Goal: Task Accomplishment & Management: Manage account settings

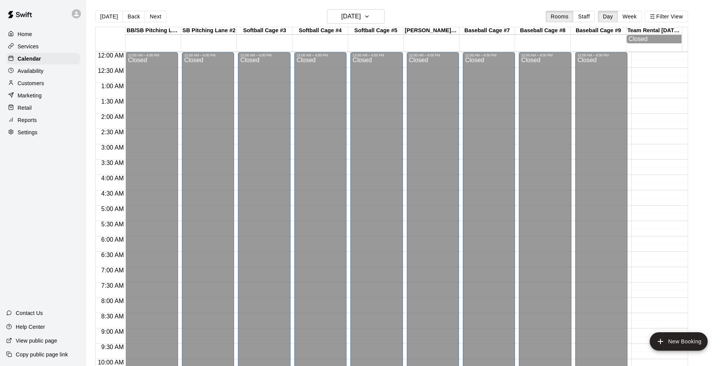
scroll to position [390, 0]
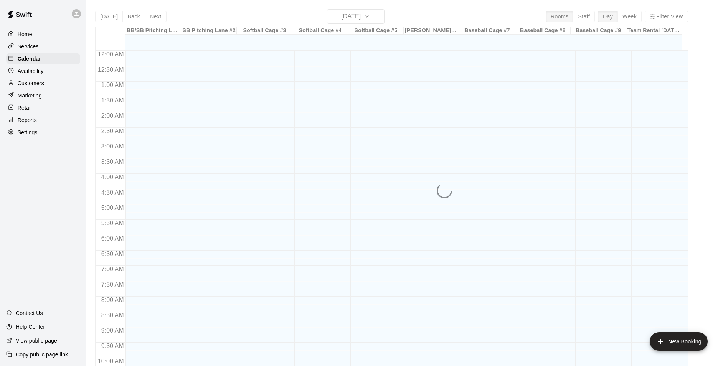
scroll to position [390, 0]
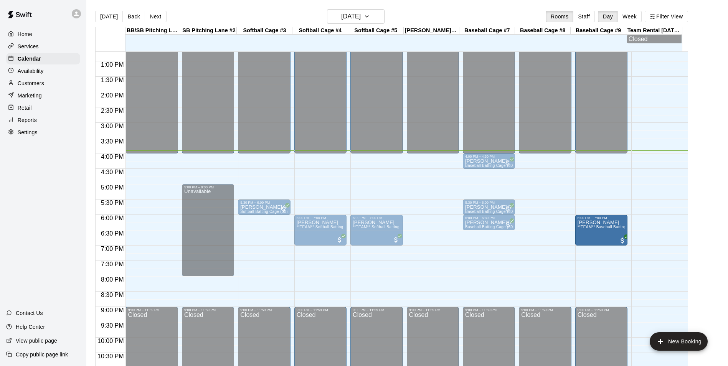
drag, startPoint x: 543, startPoint y: 236, endPoint x: 586, endPoint y: 240, distance: 43.2
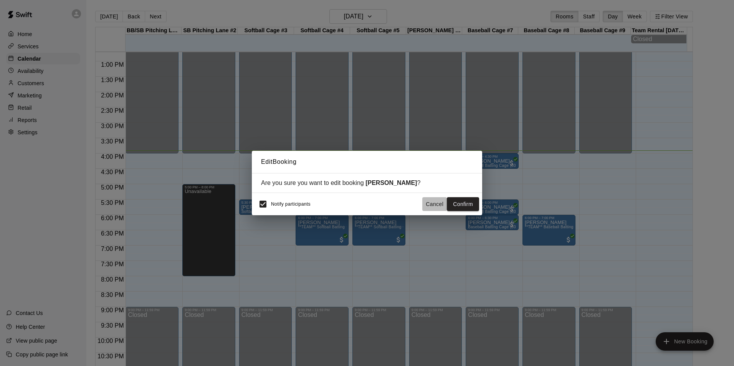
click at [435, 201] on button "Cancel" at bounding box center [434, 204] width 25 height 14
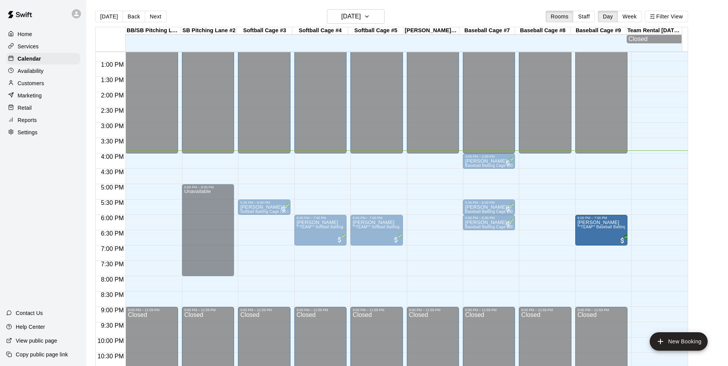
drag, startPoint x: 552, startPoint y: 233, endPoint x: 594, endPoint y: 234, distance: 41.5
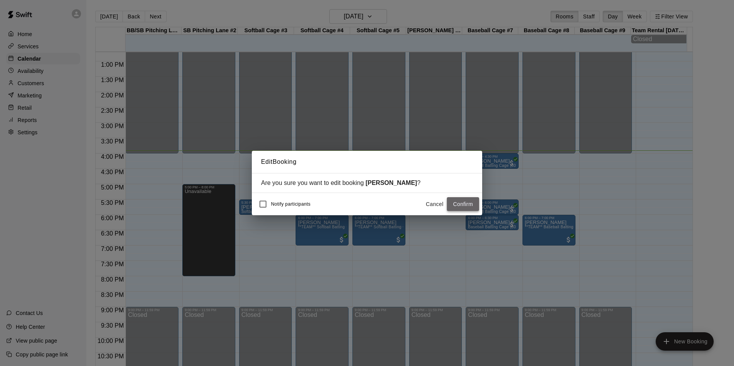
click at [465, 204] on button "Confirm" at bounding box center [463, 204] width 32 height 14
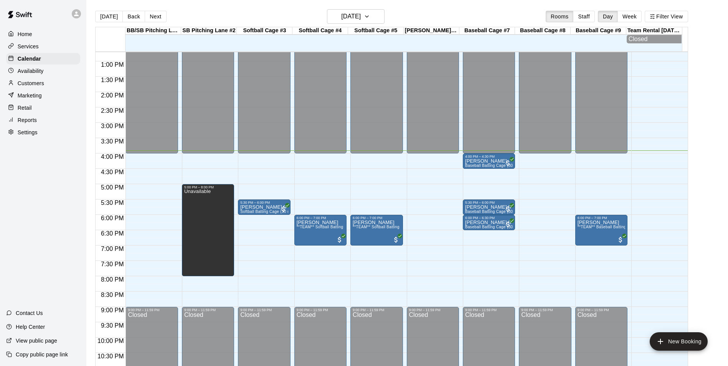
click at [707, 138] on main "Today Back Next Friday Sep 19 Rooms Staff Day Week Filter View BB/SB Pitching L…" at bounding box center [407, 192] width 636 height 366
click at [706, 125] on main "Today Back Next Friday Sep 19 Rooms Staff Day Week Filter View BB/SB Pitching L…" at bounding box center [407, 192] width 636 height 366
click at [709, 148] on main "Today Back Next Friday Sep 19 Rooms Staff Day Week Filter View BB/SB Pitching L…" at bounding box center [407, 192] width 636 height 366
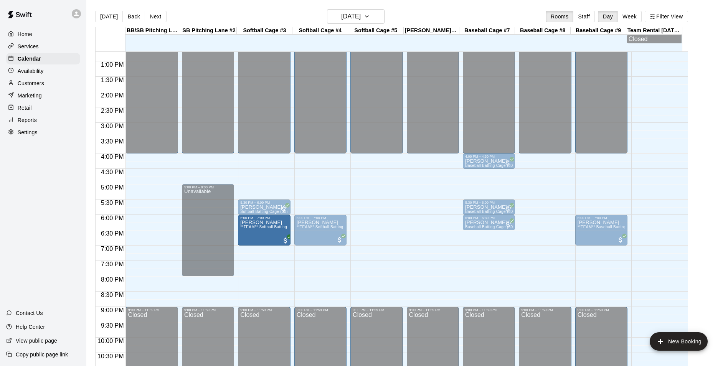
drag, startPoint x: 378, startPoint y: 236, endPoint x: 289, endPoint y: 241, distance: 88.8
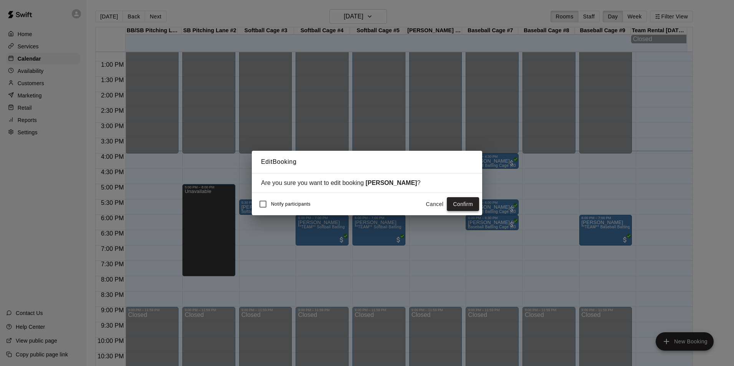
click at [456, 203] on button "Confirm" at bounding box center [463, 204] width 32 height 14
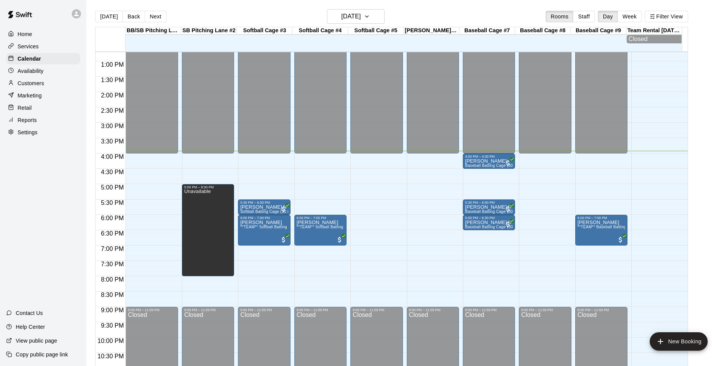
click at [358, 157] on div "12:00 AM – 4:00 PM Closed 9:00 PM – 11:59 PM Closed" at bounding box center [377, 30] width 52 height 737
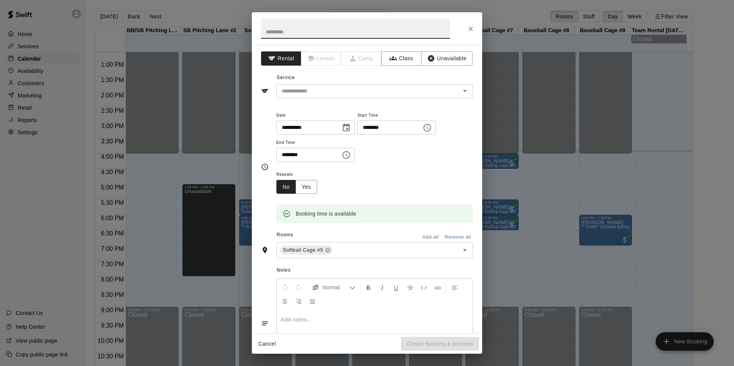
click at [286, 156] on input "********" at bounding box center [305, 155] width 59 height 14
type input "********"
click at [441, 59] on button "Unavailable" at bounding box center [446, 58] width 51 height 14
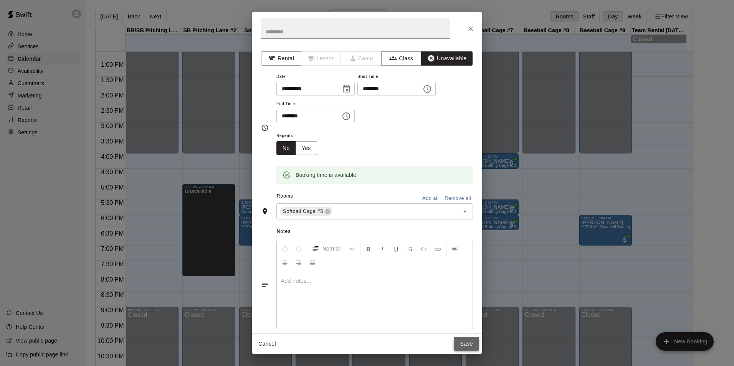
click at [472, 345] on button "Save" at bounding box center [466, 344] width 25 height 14
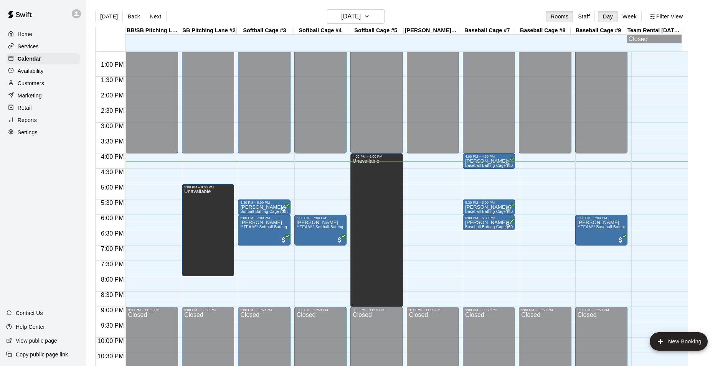
click at [129, 279] on div "12:00 AM – 4:00 PM Closed 9:00 PM – 11:59 PM Closed" at bounding box center [152, 30] width 52 height 737
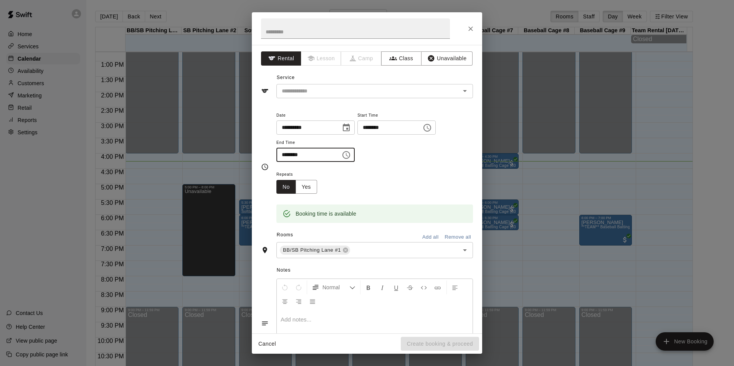
click at [286, 150] on input "********" at bounding box center [305, 155] width 59 height 14
type input "********"
click at [448, 56] on button "Unavailable" at bounding box center [446, 58] width 51 height 14
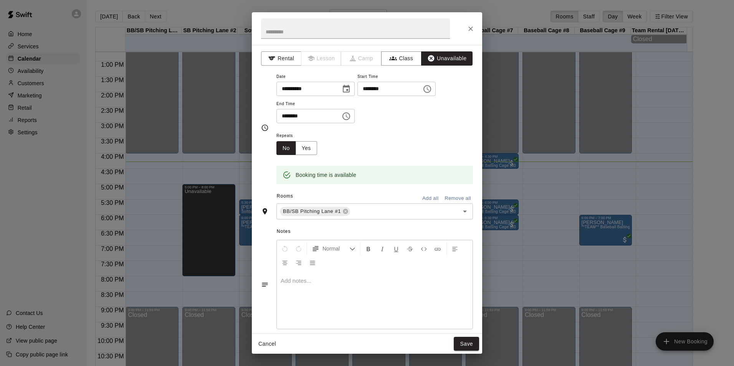
click at [425, 198] on button "Add all" at bounding box center [430, 199] width 25 height 12
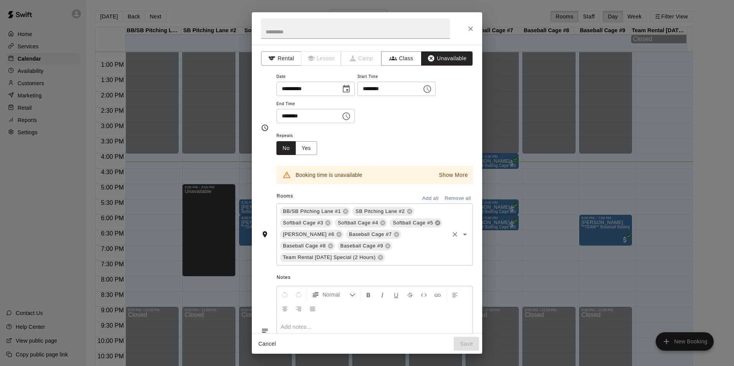
click at [435, 226] on icon at bounding box center [437, 223] width 5 height 5
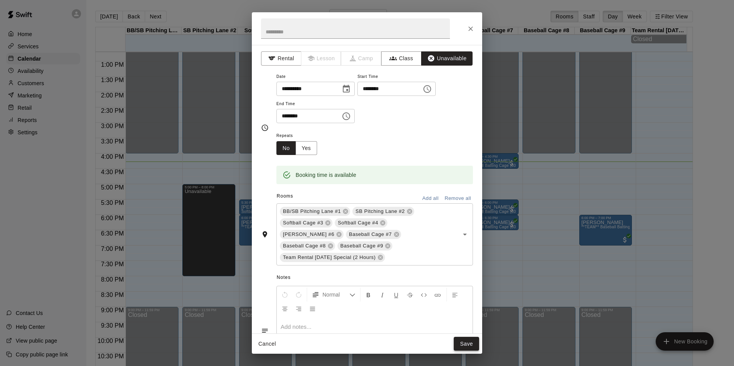
click at [473, 345] on button "Save" at bounding box center [466, 344] width 25 height 14
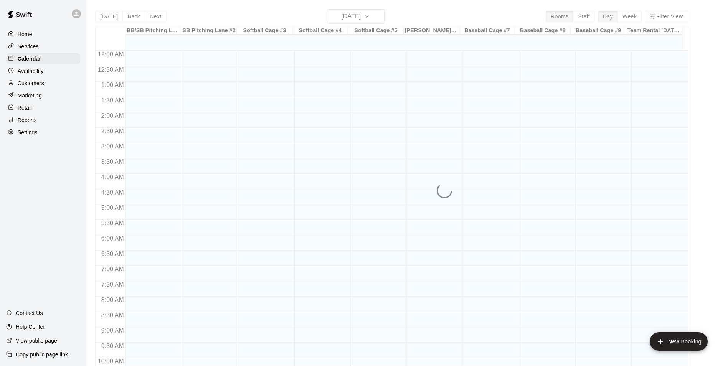
scroll to position [390, 0]
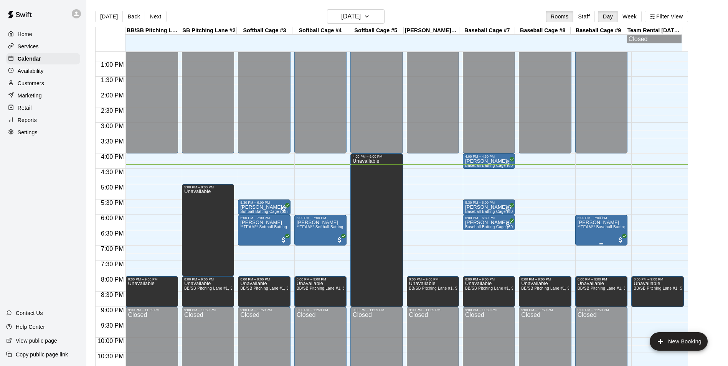
click at [600, 229] on span "**TEAM** Baseball Batting Cage (1 Hour)" at bounding box center [616, 227] width 76 height 4
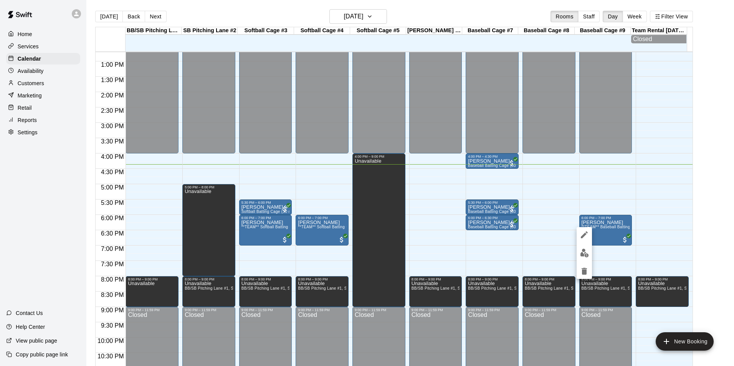
click at [632, 224] on div at bounding box center [367, 183] width 734 height 366
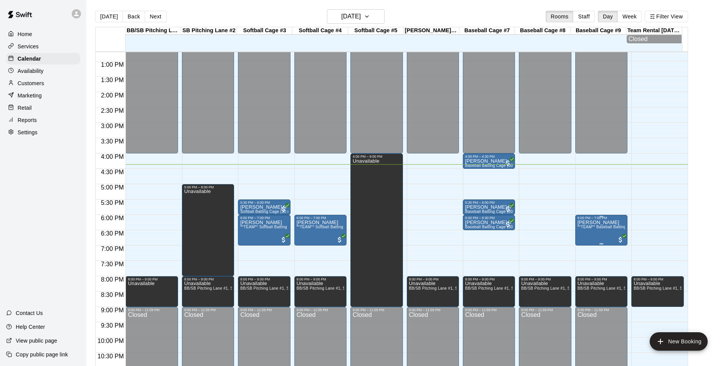
click at [595, 229] on span "**TEAM** Baseball Batting Cage (1 Hour)" at bounding box center [616, 227] width 76 height 4
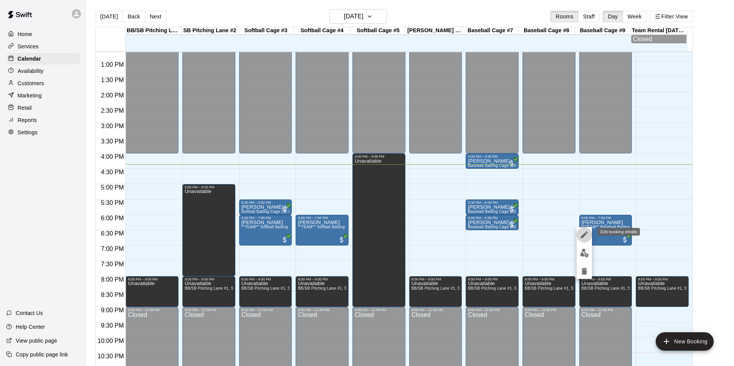
click at [582, 236] on icon "edit" at bounding box center [584, 234] width 9 height 9
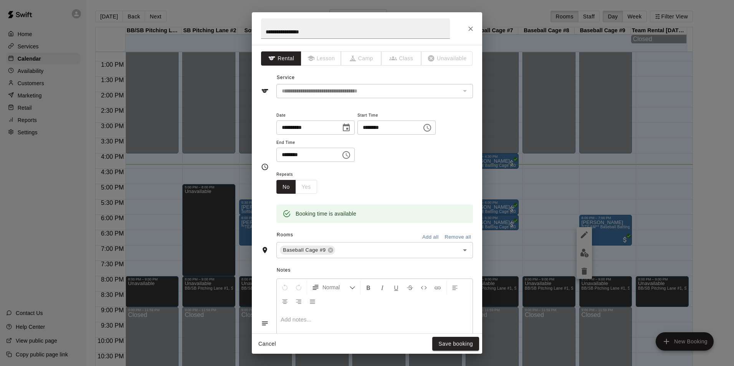
click at [471, 190] on div "**********" at bounding box center [367, 189] width 230 height 289
click at [470, 28] on icon "Close" at bounding box center [471, 29] width 8 height 8
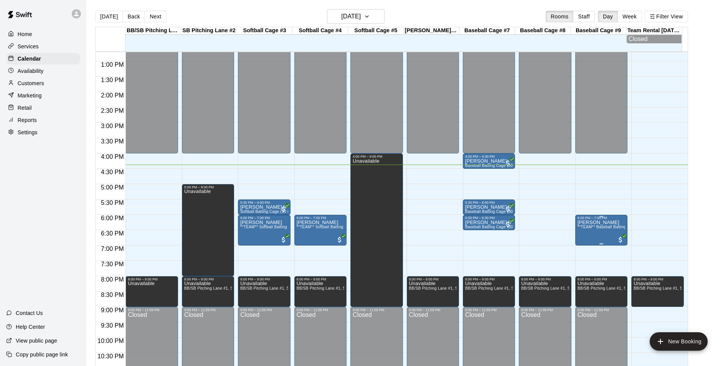
click at [589, 229] on span "**TEAM** Baseball Batting Cage (1 Hour)" at bounding box center [616, 227] width 76 height 4
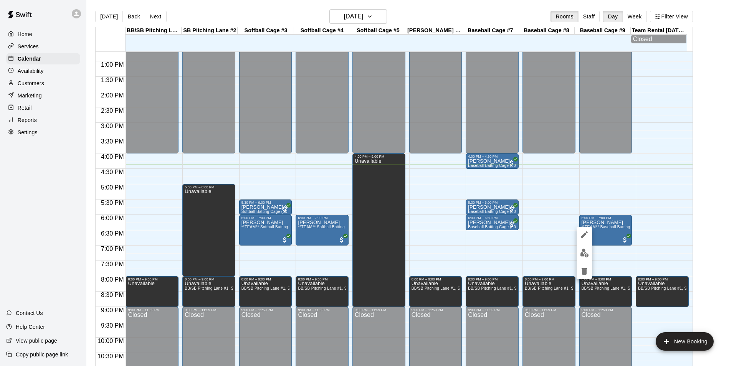
click at [586, 273] on icon "delete" at bounding box center [584, 271] width 5 height 7
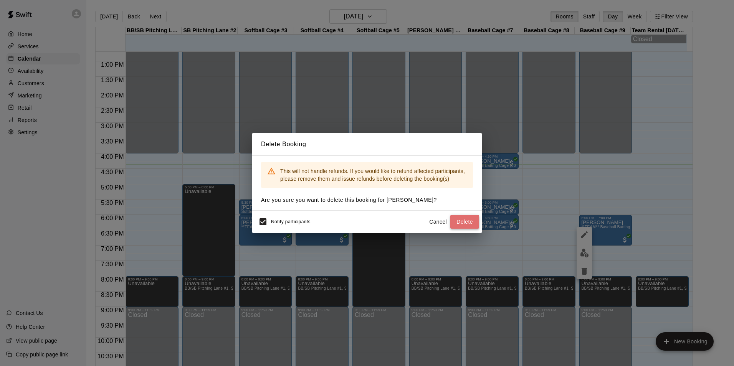
click at [468, 215] on button "Delete" at bounding box center [464, 222] width 29 height 14
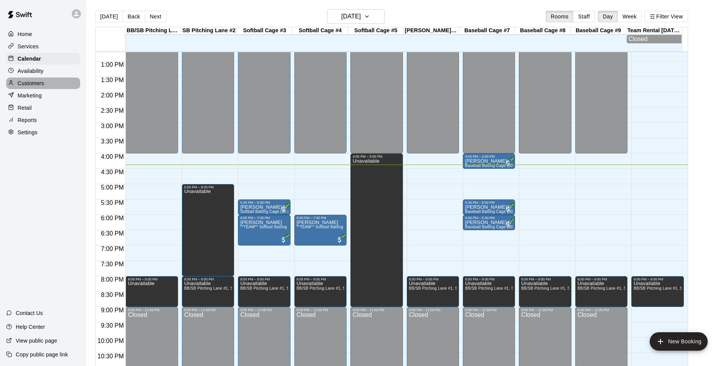
click at [36, 80] on div "Customers" at bounding box center [43, 84] width 74 height 12
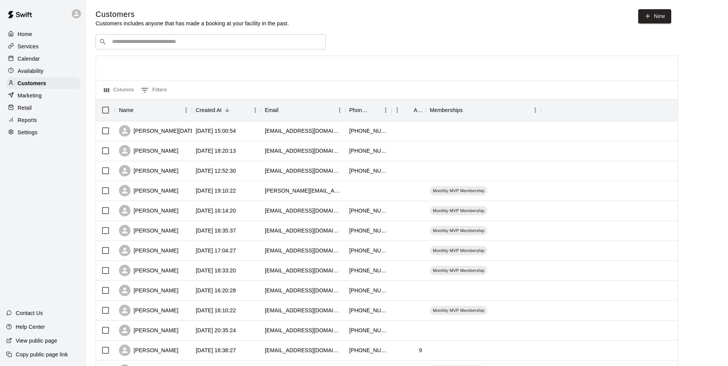
click at [170, 44] on input "Search customers by name or email" at bounding box center [216, 42] width 213 height 8
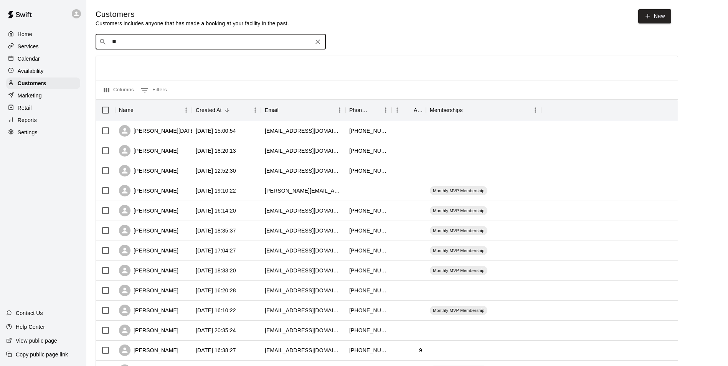
type input "***"
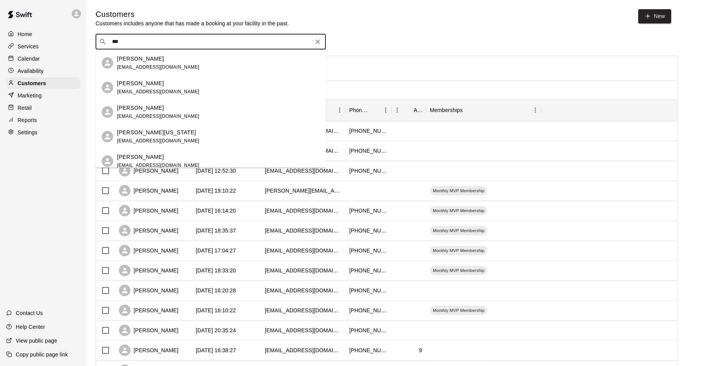
click at [154, 157] on p "Jase Satterfield" at bounding box center [140, 157] width 47 height 8
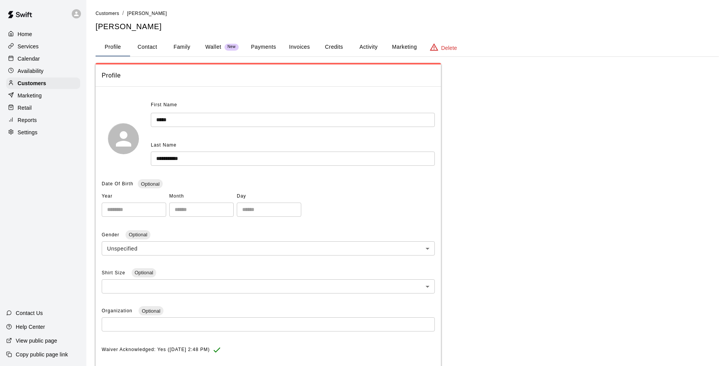
click at [257, 44] on button "Payments" at bounding box center [263, 47] width 37 height 18
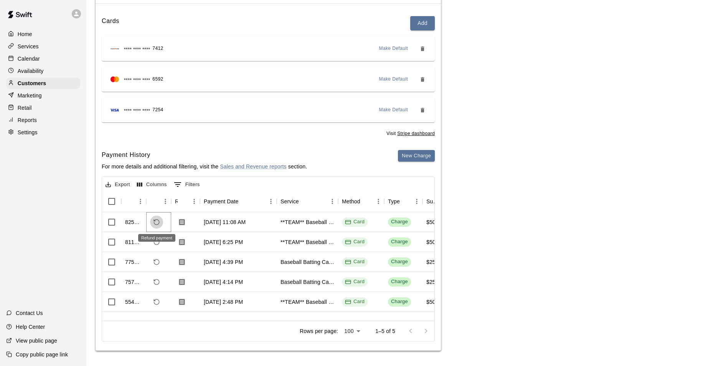
click at [159, 224] on icon "Refund payment" at bounding box center [156, 222] width 5 height 5
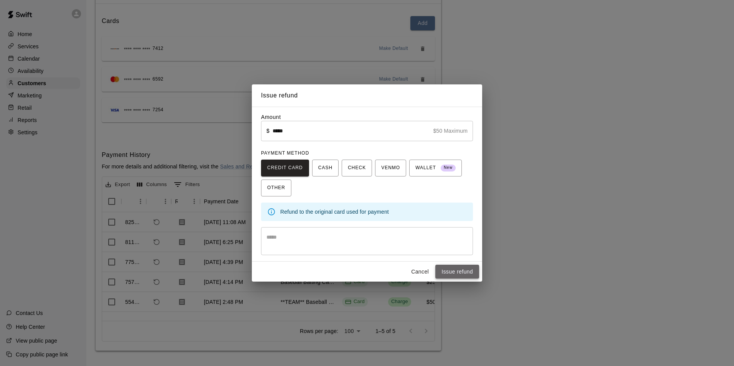
click at [456, 273] on button "Issue refund" at bounding box center [457, 272] width 44 height 14
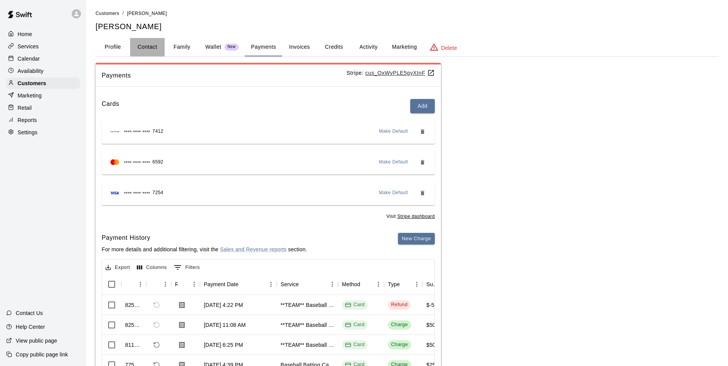
click at [148, 45] on button "Contact" at bounding box center [147, 47] width 35 height 18
select select "**"
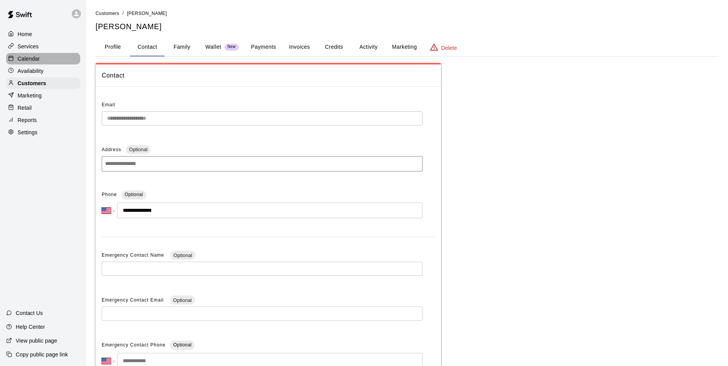
drag, startPoint x: 35, startPoint y: 57, endPoint x: 46, endPoint y: 57, distance: 11.1
click at [35, 57] on p "Calendar" at bounding box center [29, 59] width 22 height 8
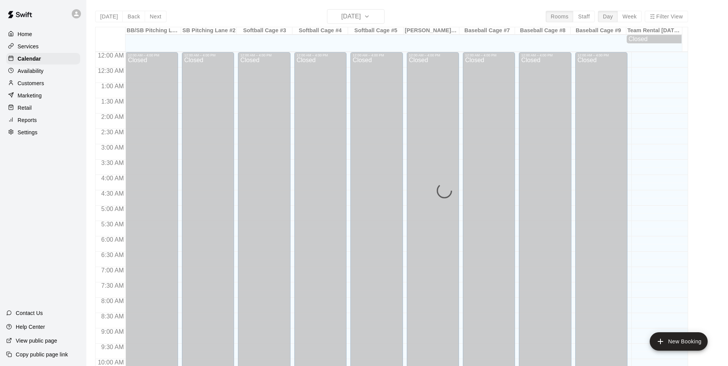
scroll to position [390, 0]
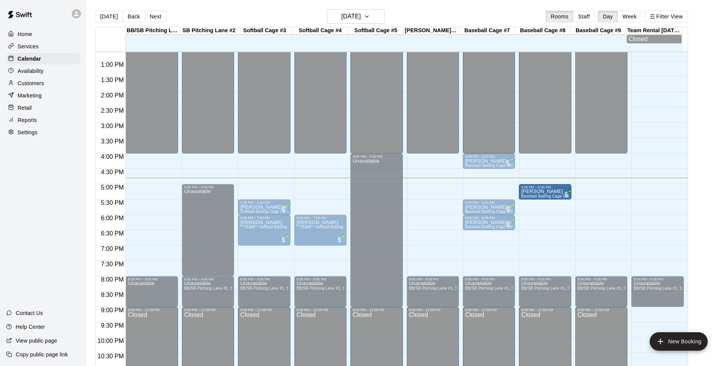
drag, startPoint x: 496, startPoint y: 190, endPoint x: 532, endPoint y: 192, distance: 36.2
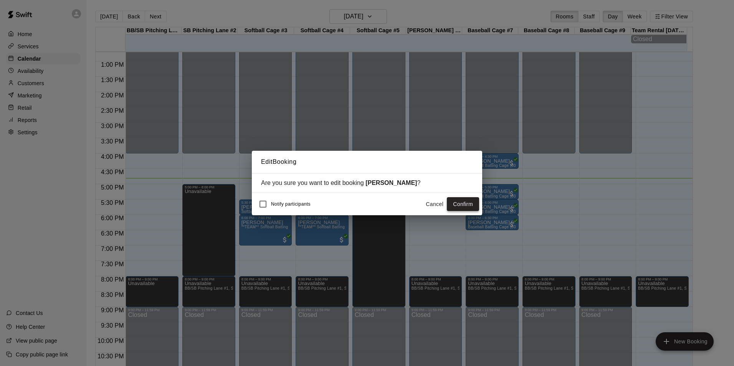
click at [466, 201] on button "Confirm" at bounding box center [463, 204] width 32 height 14
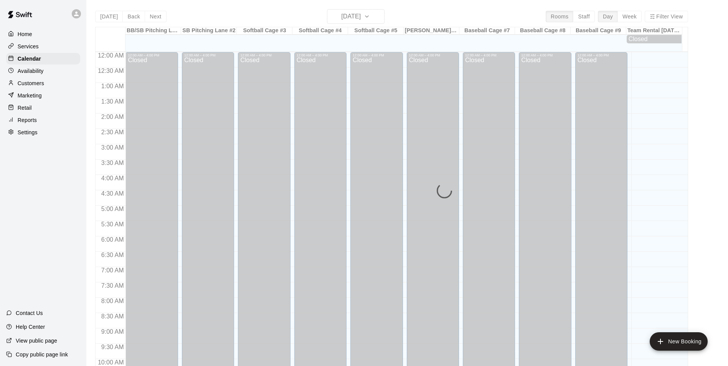
scroll to position [390, 0]
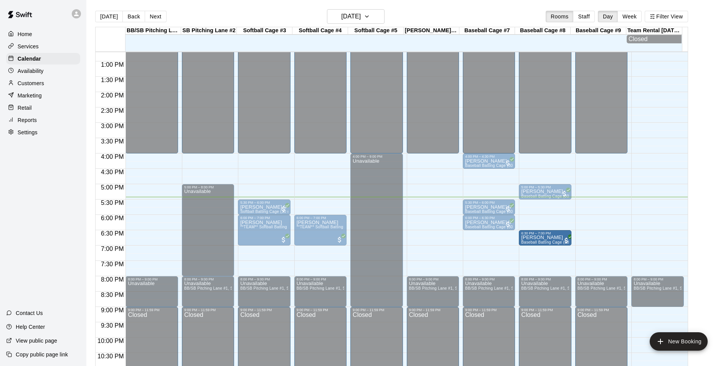
drag, startPoint x: 492, startPoint y: 242, endPoint x: 538, endPoint y: 245, distance: 45.4
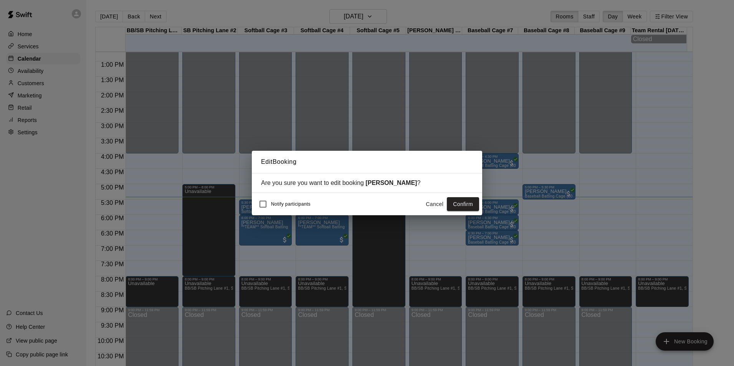
click at [459, 207] on button "Confirm" at bounding box center [463, 204] width 32 height 14
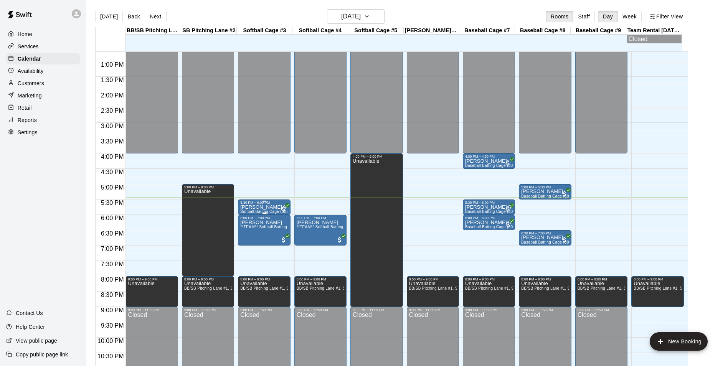
click at [269, 207] on p "[PERSON_NAME] [PERSON_NAME]" at bounding box center [264, 207] width 48 height 0
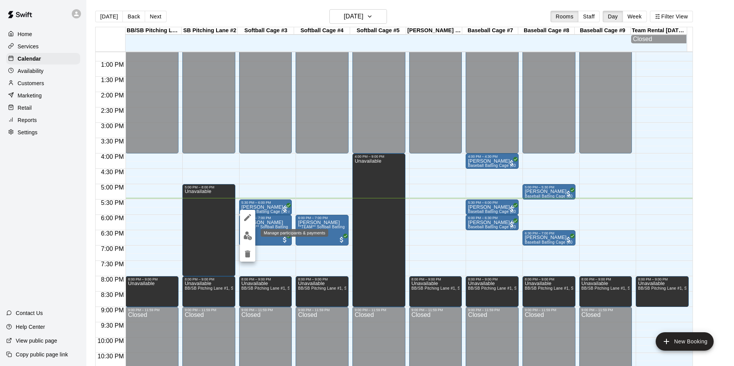
click at [248, 235] on img "edit" at bounding box center [247, 236] width 9 height 9
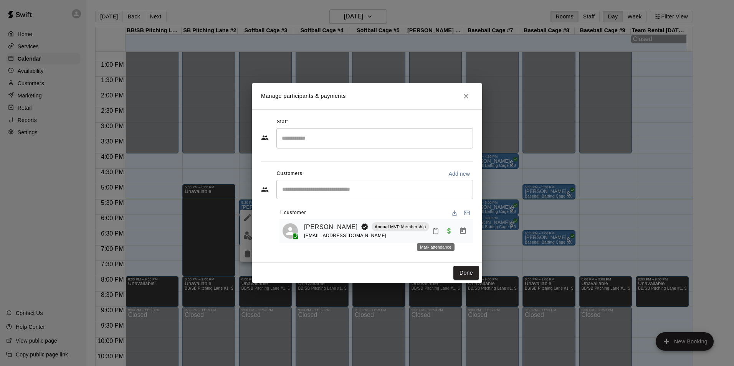
click at [435, 232] on icon "Mark attendance" at bounding box center [435, 231] width 7 height 7
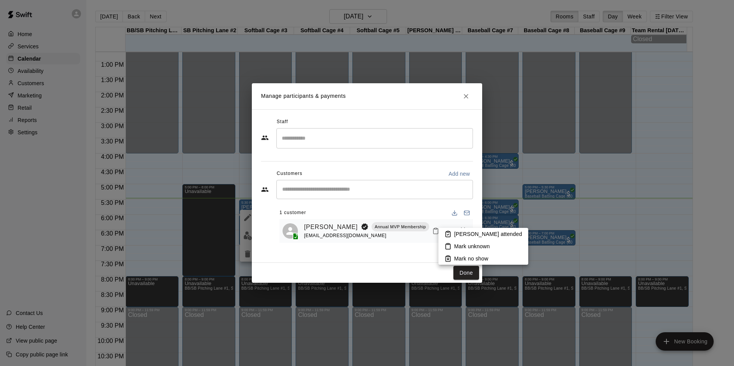
click at [472, 235] on p "[PERSON_NAME] attended" at bounding box center [488, 234] width 68 height 8
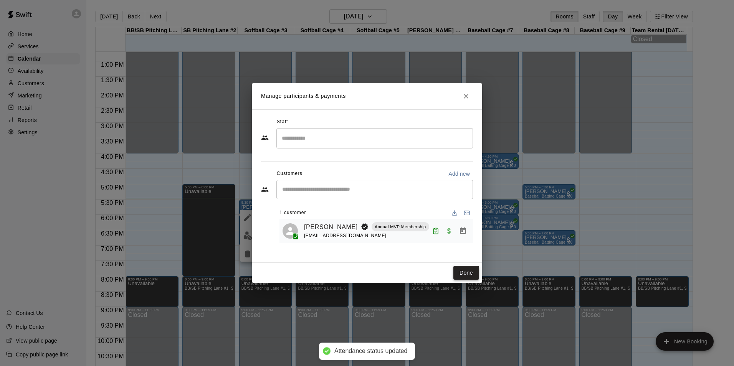
click at [464, 272] on button "Done" at bounding box center [466, 273] width 26 height 14
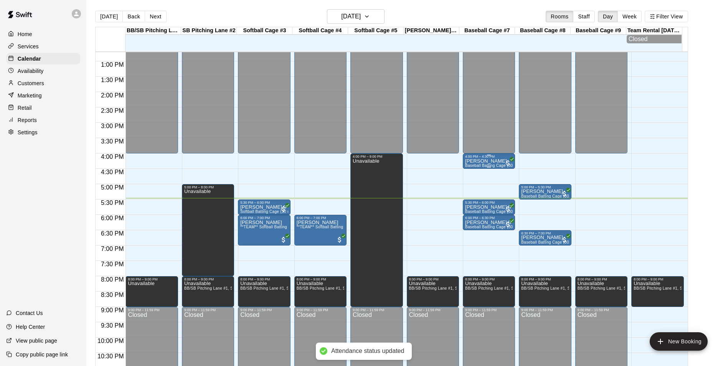
click at [493, 161] on p "[PERSON_NAME]" at bounding box center [489, 161] width 48 height 0
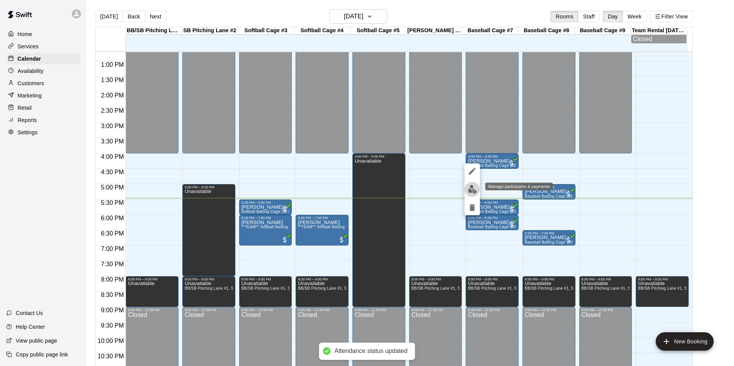
click at [472, 194] on button "edit" at bounding box center [472, 189] width 15 height 15
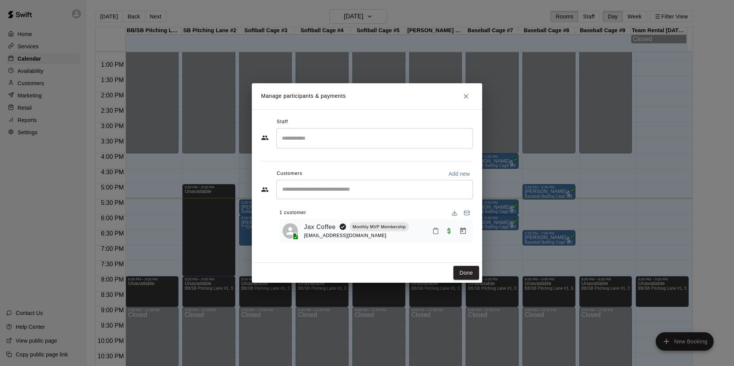
click at [435, 234] on icon "Mark attendance" at bounding box center [435, 231] width 7 height 7
click at [476, 238] on li "[PERSON_NAME] attended" at bounding box center [483, 234] width 90 height 12
click at [462, 271] on button "Done" at bounding box center [466, 273] width 26 height 14
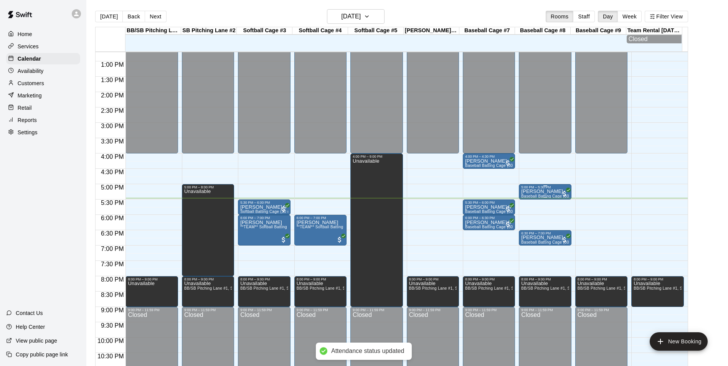
click at [539, 192] on p "[PERSON_NAME]" at bounding box center [545, 192] width 48 height 0
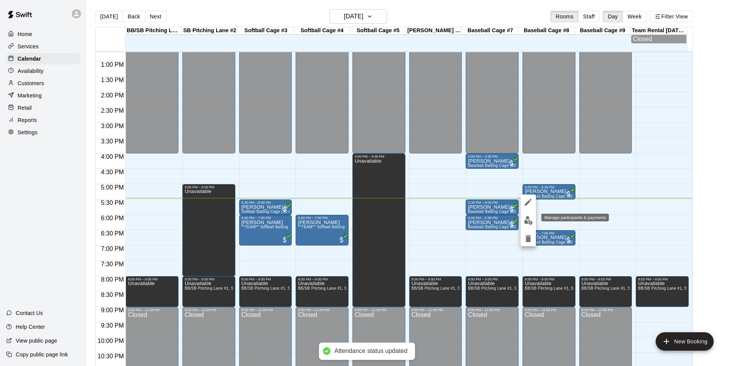
click at [527, 221] on img "edit" at bounding box center [528, 220] width 9 height 9
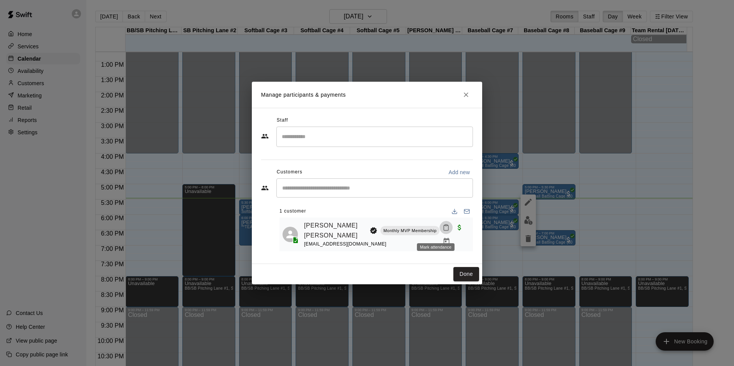
click at [443, 231] on icon "Mark attendance" at bounding box center [446, 227] width 7 height 7
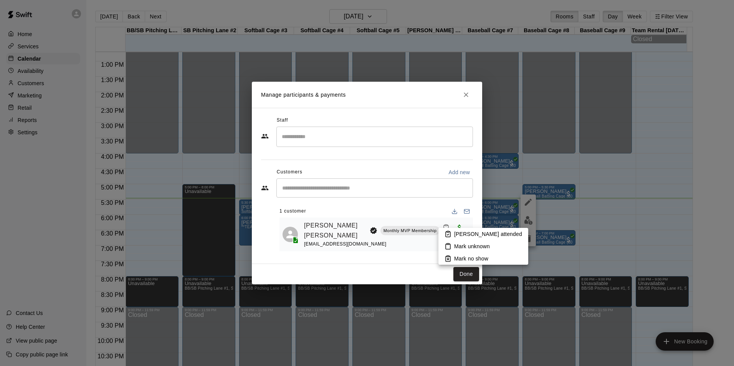
click at [470, 233] on p "[PERSON_NAME] attended" at bounding box center [488, 234] width 68 height 8
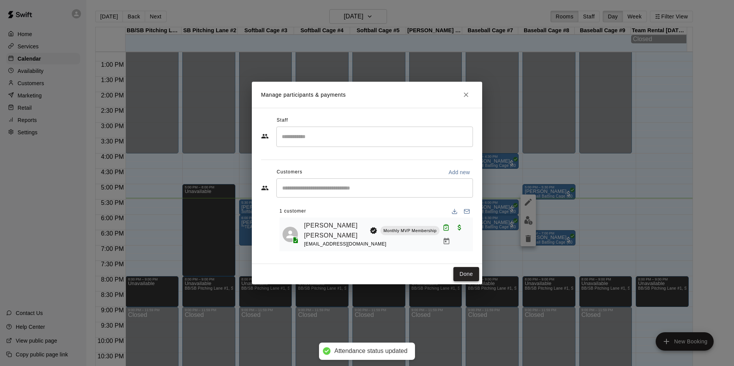
click at [470, 275] on button "Done" at bounding box center [466, 274] width 26 height 14
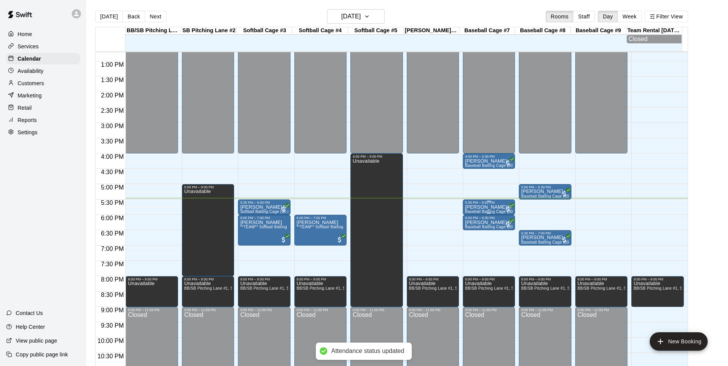
click at [498, 207] on p "[PERSON_NAME] [PERSON_NAME]" at bounding box center [489, 207] width 48 height 0
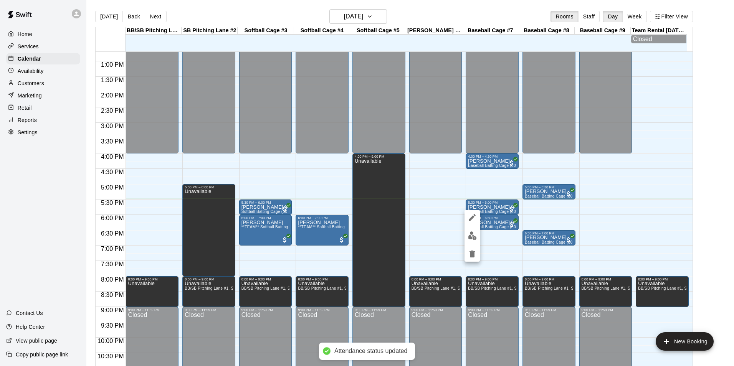
click at [470, 238] on img "edit" at bounding box center [472, 236] width 9 height 9
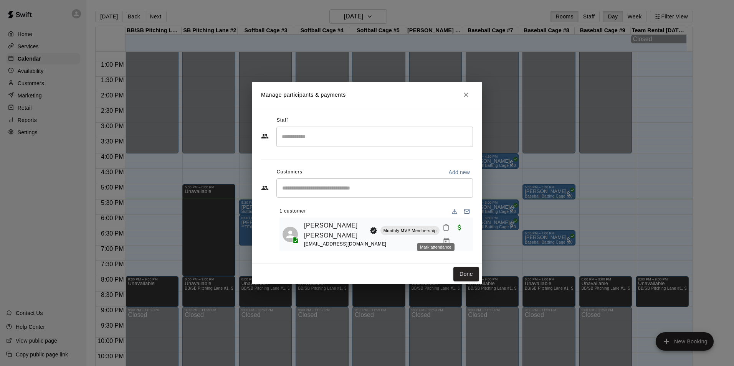
click at [443, 231] on icon "Mark attendance" at bounding box center [446, 227] width 7 height 7
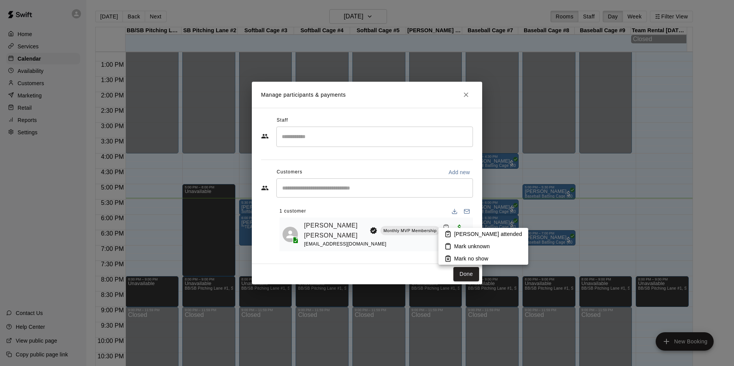
click at [475, 233] on p "[PERSON_NAME] attended" at bounding box center [488, 234] width 68 height 8
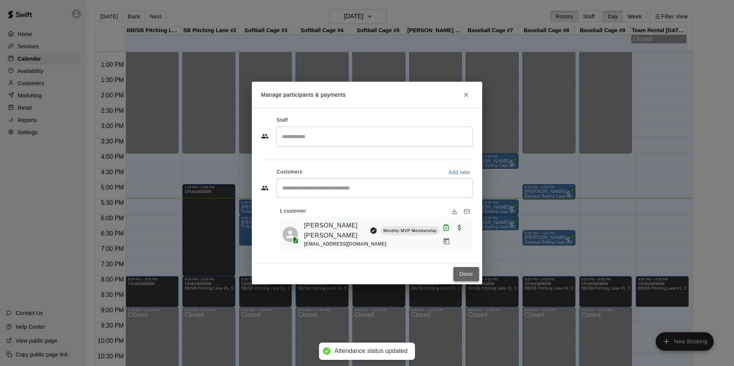
click at [468, 271] on button "Done" at bounding box center [466, 274] width 26 height 14
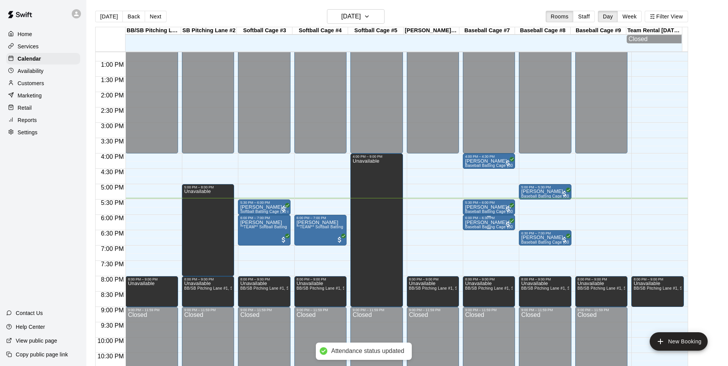
click at [488, 223] on p "[PERSON_NAME] [PERSON_NAME]" at bounding box center [489, 223] width 48 height 0
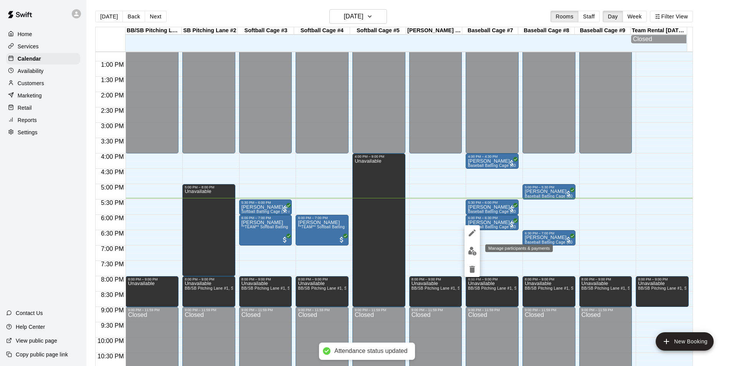
click at [469, 253] on img "edit" at bounding box center [472, 251] width 9 height 9
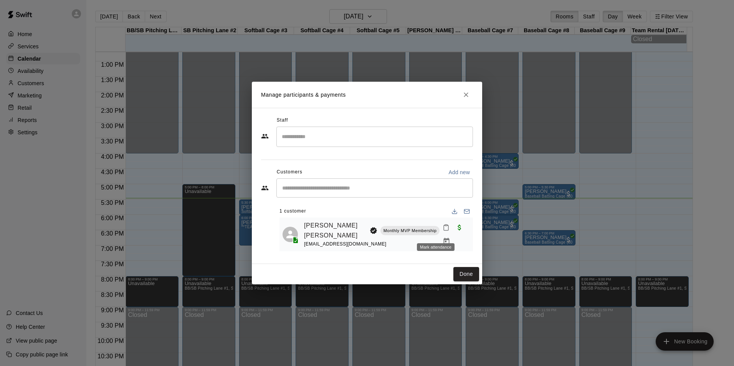
click at [444, 231] on icon "Mark attendance" at bounding box center [446, 227] width 5 height 5
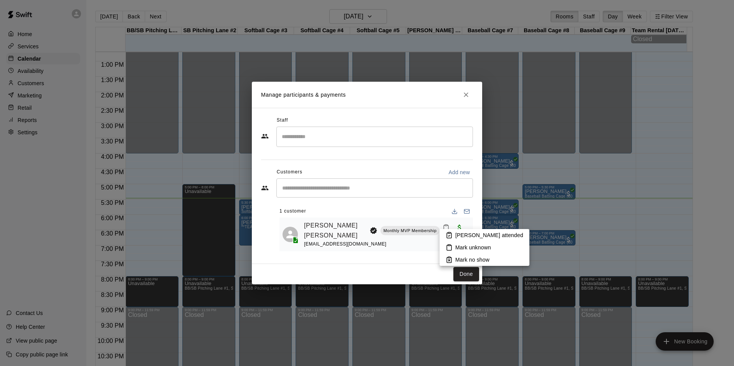
click at [482, 237] on p "[PERSON_NAME] attended" at bounding box center [489, 236] width 68 height 8
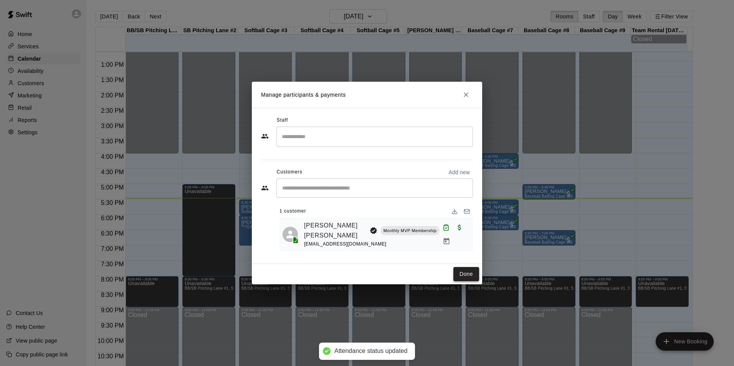
click at [460, 271] on button "Done" at bounding box center [466, 274] width 26 height 14
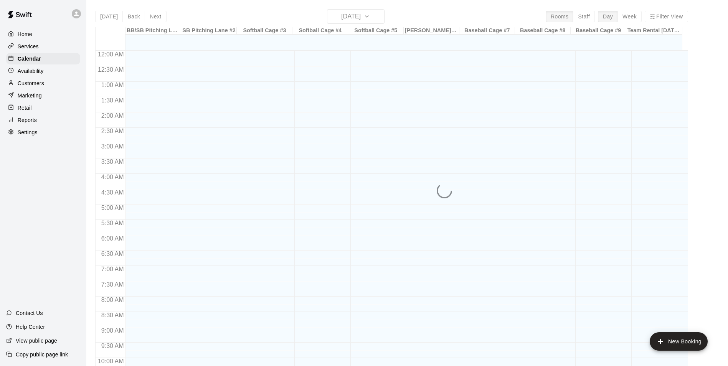
scroll to position [390, 0]
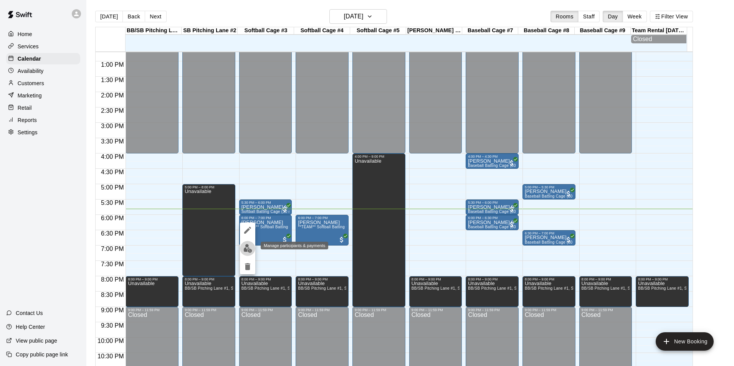
click at [246, 247] on img "edit" at bounding box center [247, 248] width 9 height 9
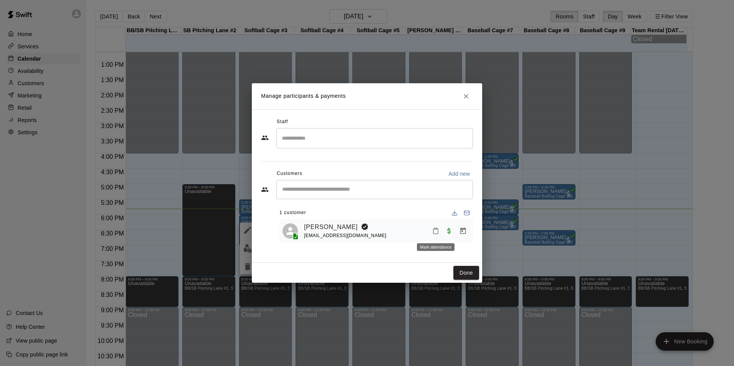
click at [437, 233] on icon "Mark attendance" at bounding box center [435, 231] width 7 height 7
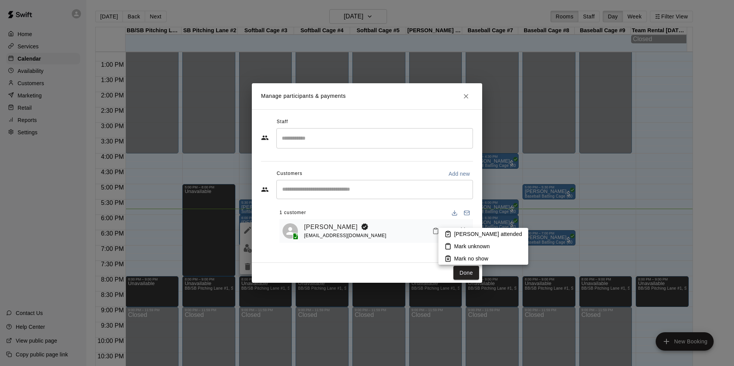
click at [465, 234] on p "[PERSON_NAME] attended" at bounding box center [488, 234] width 68 height 8
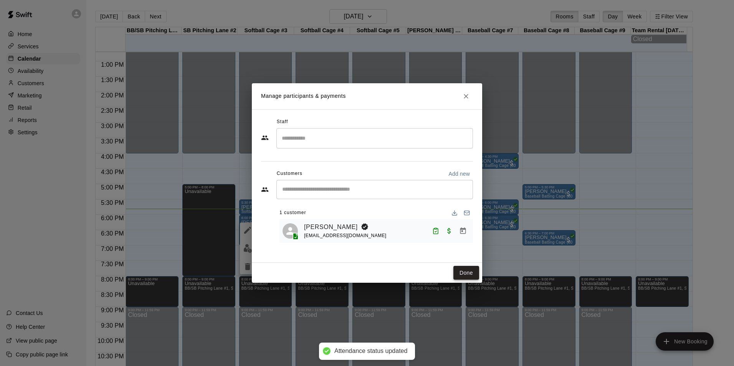
click at [462, 273] on button "Done" at bounding box center [466, 273] width 26 height 14
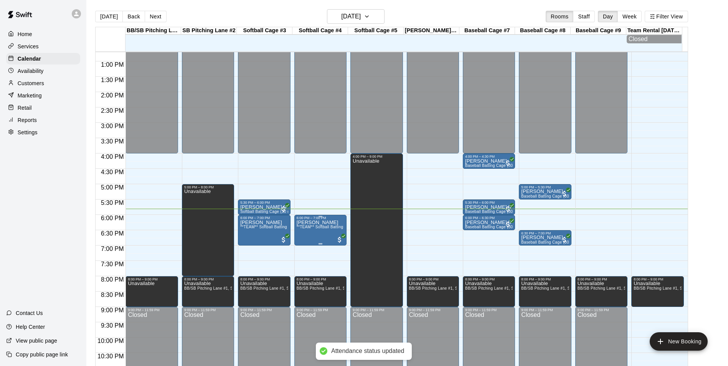
click at [309, 229] on span "**TEAM** Softball Batting Cage (1 Hour)" at bounding box center [334, 227] width 74 height 4
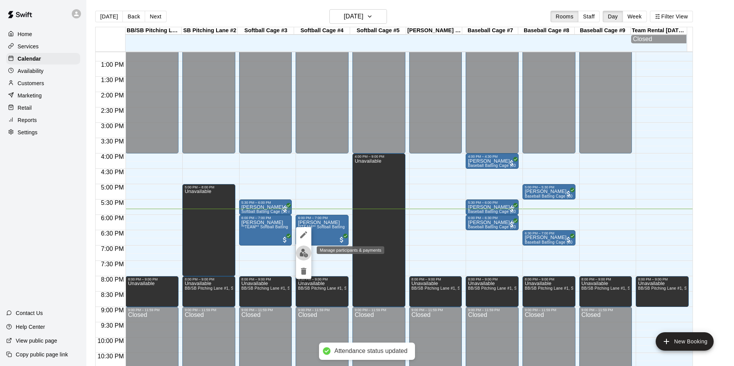
click at [301, 253] on img "edit" at bounding box center [303, 253] width 9 height 9
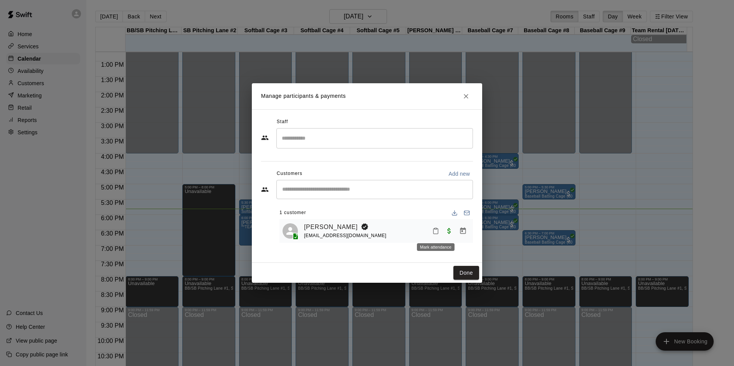
click at [436, 229] on icon "Mark attendance" at bounding box center [435, 231] width 7 height 7
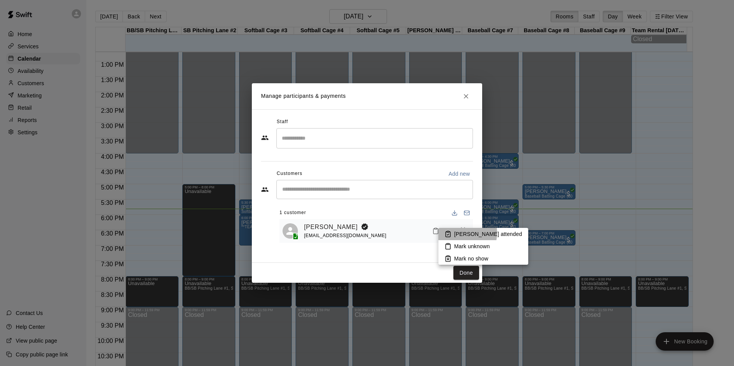
click at [460, 233] on p "[PERSON_NAME] attended" at bounding box center [488, 234] width 68 height 8
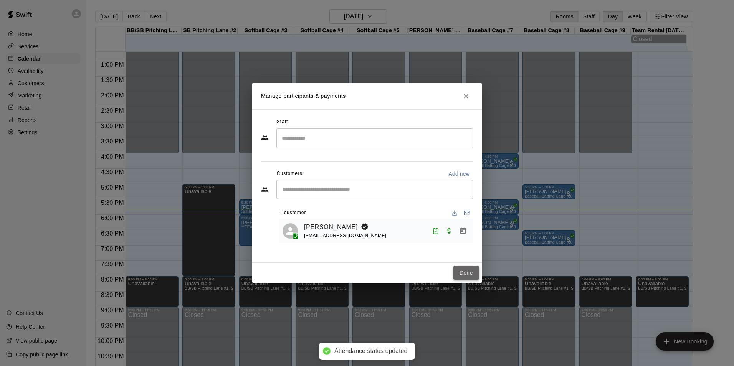
click at [460, 269] on button "Done" at bounding box center [466, 273] width 26 height 14
